Goal: Transaction & Acquisition: Obtain resource

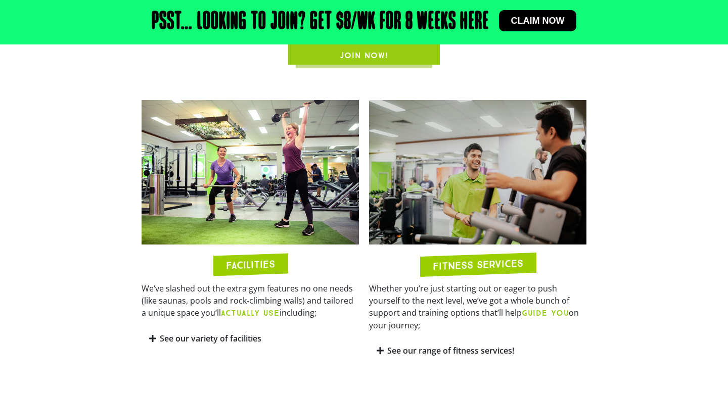
scroll to position [479, 0]
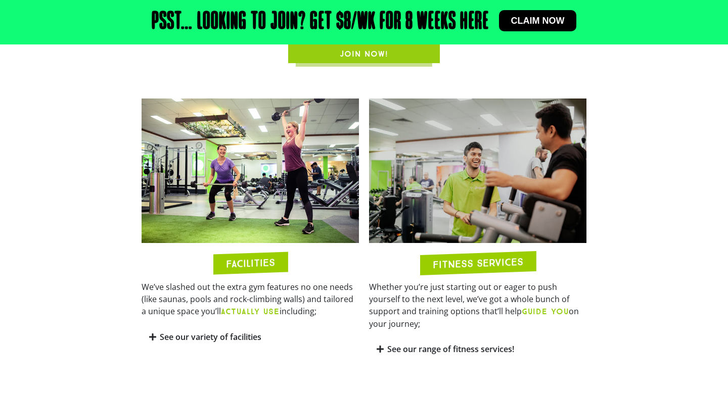
click at [218, 332] on div "See our variety of facilities" at bounding box center [250, 338] width 217 height 24
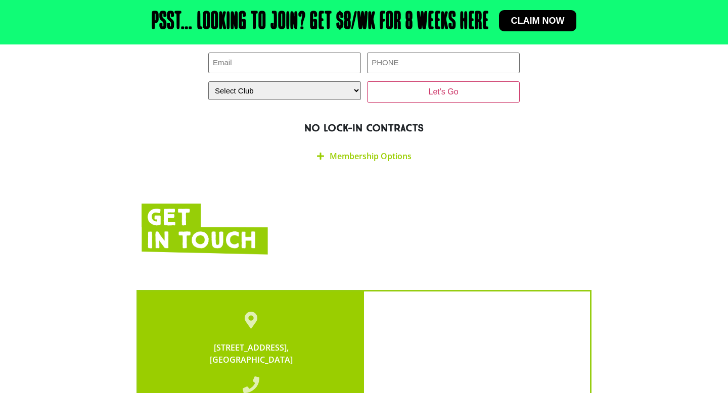
scroll to position [2117, 0]
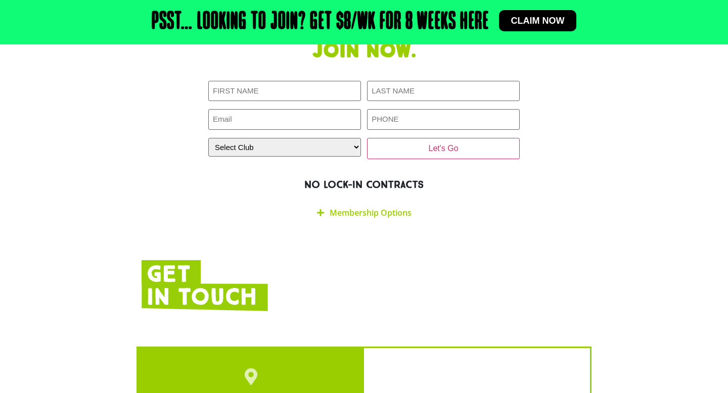
click at [323, 209] on icon at bounding box center [320, 213] width 7 height 8
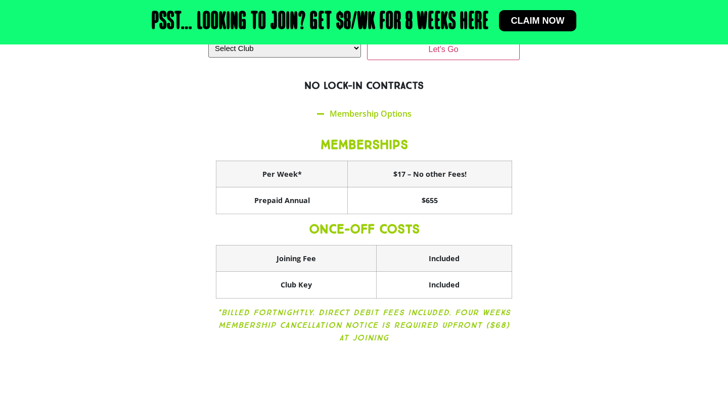
scroll to position [2215, 0]
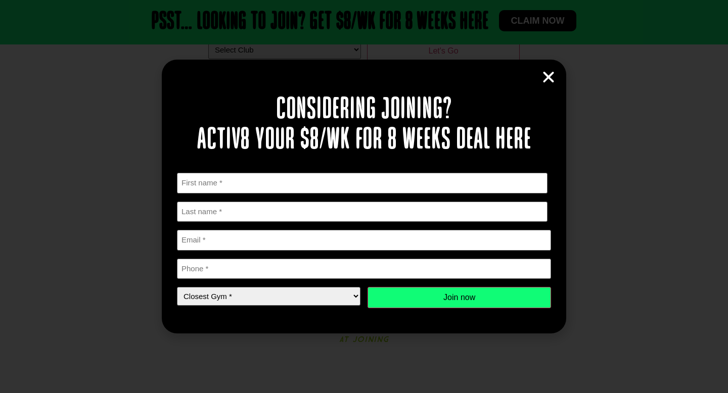
click at [545, 77] on icon "Close" at bounding box center [548, 77] width 15 height 15
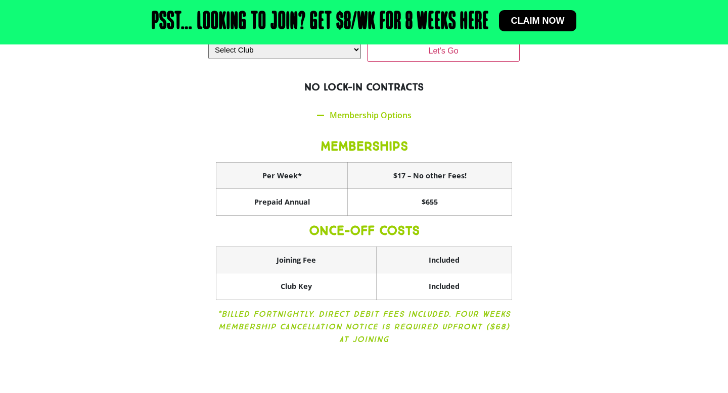
click at [542, 23] on span "Claim now" at bounding box center [538, 20] width 54 height 9
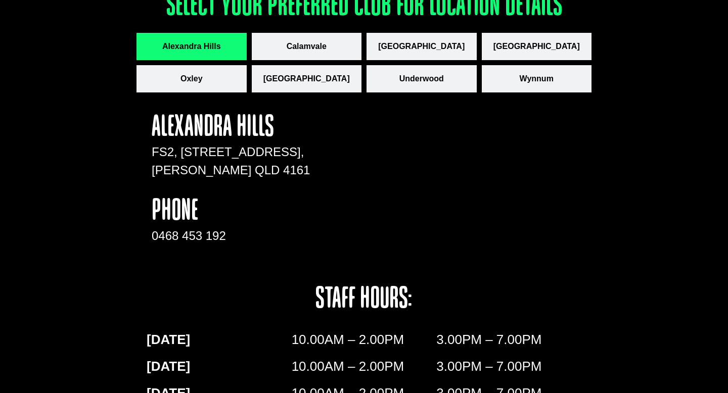
scroll to position [1391, 0]
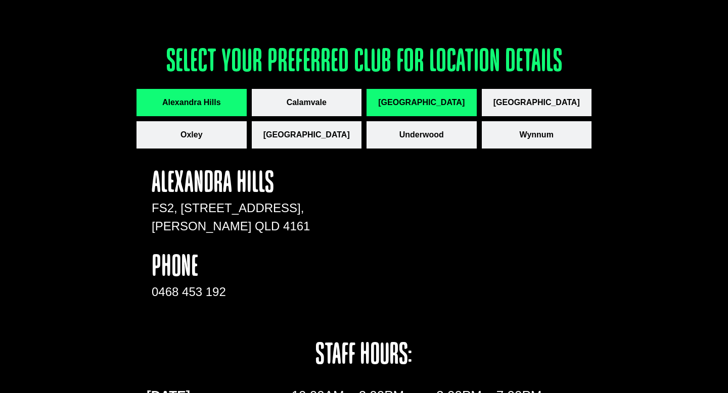
click at [433, 101] on span "[GEOGRAPHIC_DATA]" at bounding box center [421, 103] width 86 height 12
